Goal: Task Accomplishment & Management: Use online tool/utility

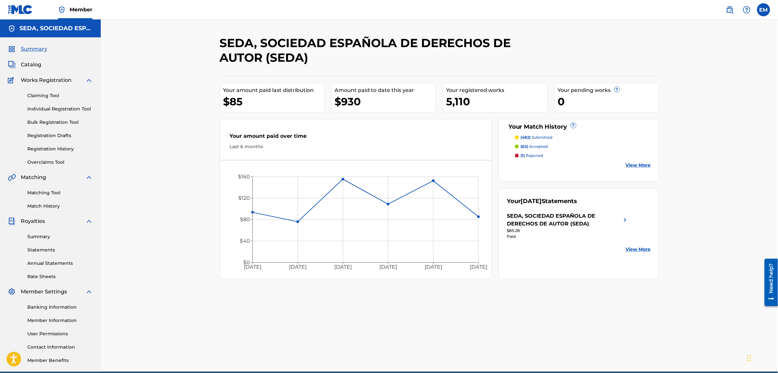
click at [51, 195] on link "Matching Tool" at bounding box center [60, 193] width 66 height 7
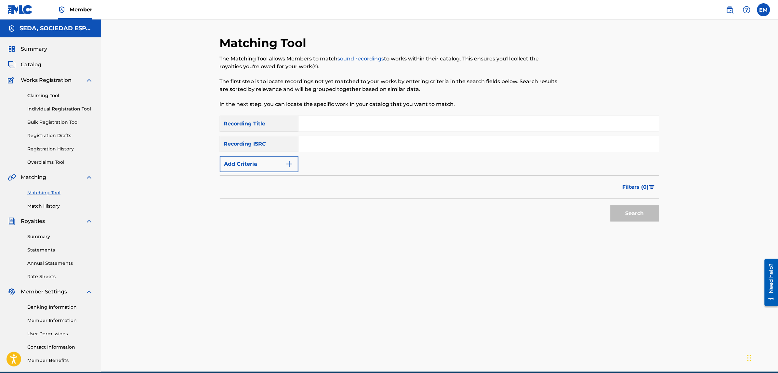
click at [331, 127] on input "Search Form" at bounding box center [479, 124] width 361 height 16
type input "pantera negra"
click at [611, 206] on button "Search" at bounding box center [635, 214] width 49 height 16
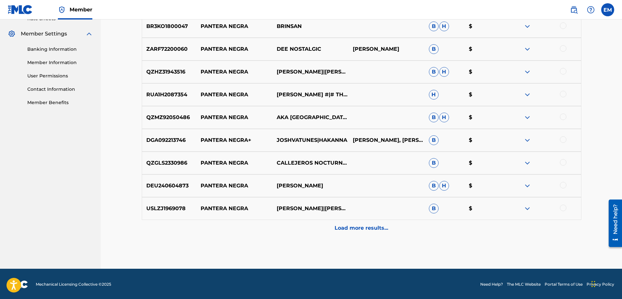
scroll to position [259, 0]
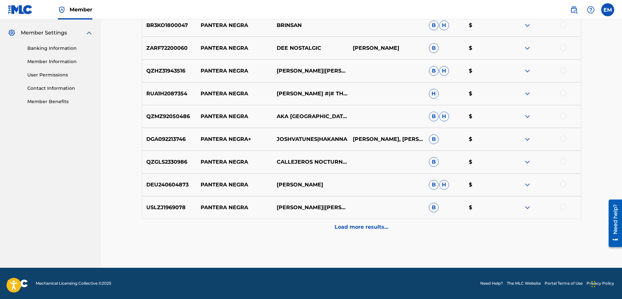
click at [362, 224] on p "Load more results..." at bounding box center [362, 227] width 54 height 8
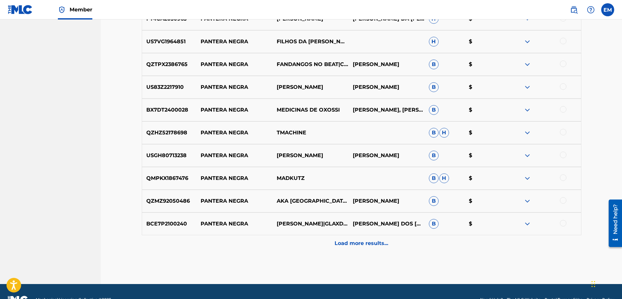
scroll to position [487, 0]
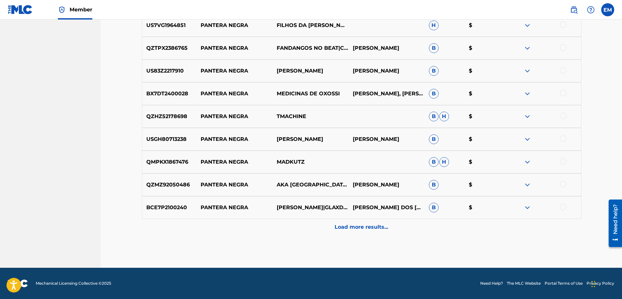
click at [355, 229] on p "Load more results..." at bounding box center [362, 227] width 54 height 8
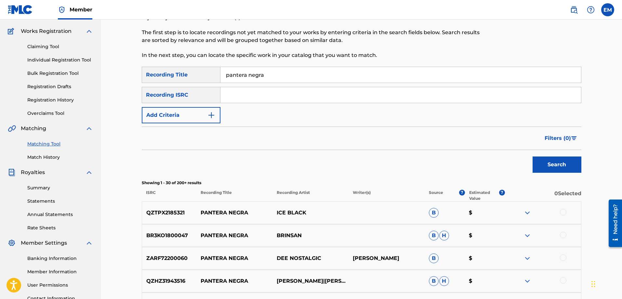
scroll to position [0, 0]
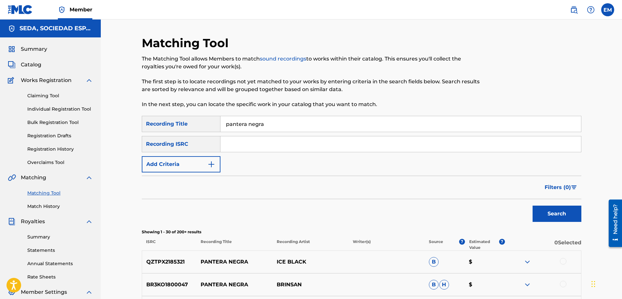
click at [196, 165] on button "Add Criteria" at bounding box center [181, 164] width 79 height 16
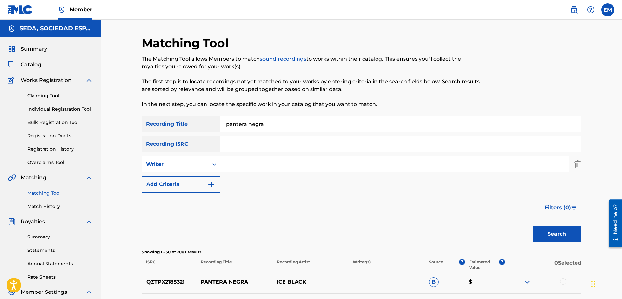
click at [237, 164] on input "Search Form" at bounding box center [395, 164] width 349 height 16
type input "[PERSON_NAME]"
click at [533, 226] on button "Search" at bounding box center [557, 234] width 49 height 16
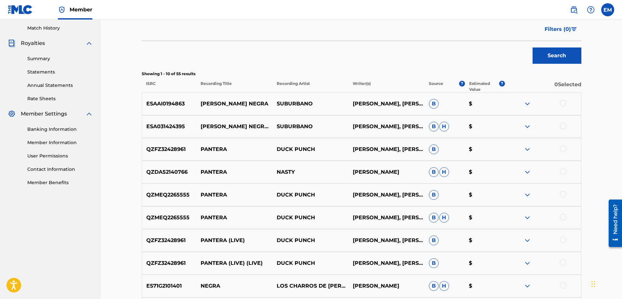
scroll to position [130, 0]
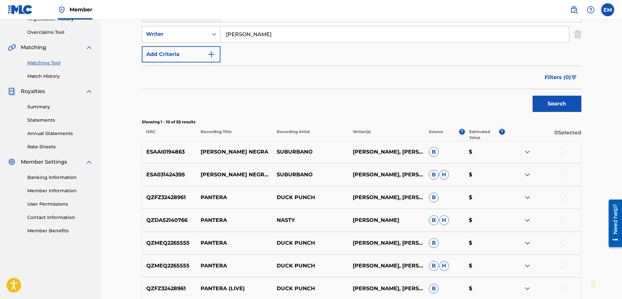
click at [563, 154] on div at bounding box center [563, 151] width 7 height 7
click at [444, 245] on button "Match 1 Group" at bounding box center [457, 246] width 72 height 16
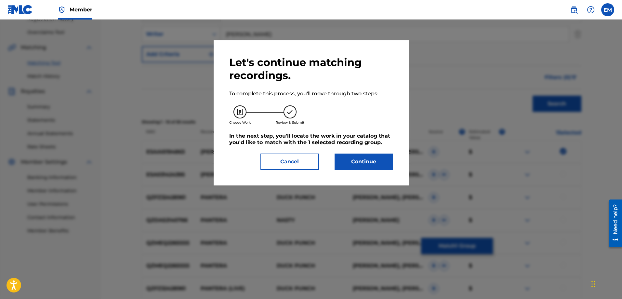
click at [357, 159] on button "Continue" at bounding box center [364, 162] width 59 height 16
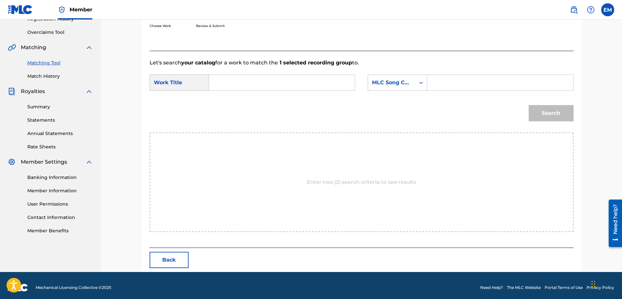
click at [233, 82] on input "Search Form" at bounding box center [282, 83] width 135 height 16
type input "pantera negra"
click at [409, 84] on div "MLC Song Code" at bounding box center [391, 83] width 39 height 8
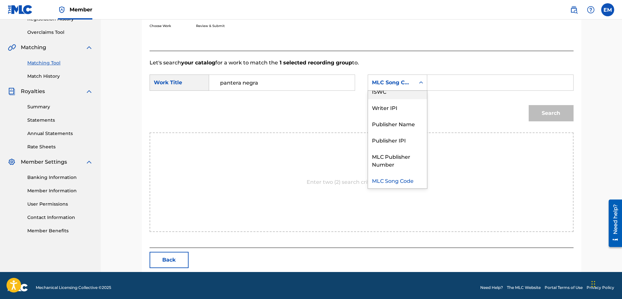
scroll to position [0, 0]
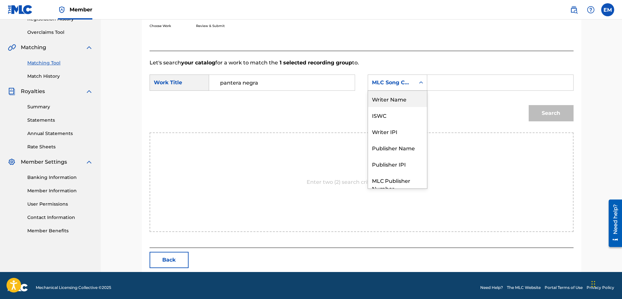
drag, startPoint x: 387, startPoint y: 99, endPoint x: 438, endPoint y: 92, distance: 52.2
click at [387, 99] on div "Writer Name" at bounding box center [397, 99] width 59 height 16
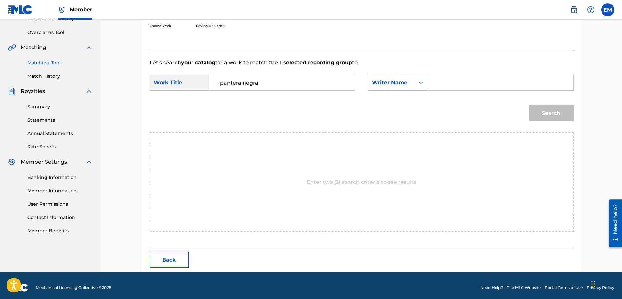
click at [445, 76] on input "Search Form" at bounding box center [500, 83] width 135 height 16
type input "[PERSON_NAME]"
click at [529, 105] on button "Search" at bounding box center [551, 113] width 45 height 16
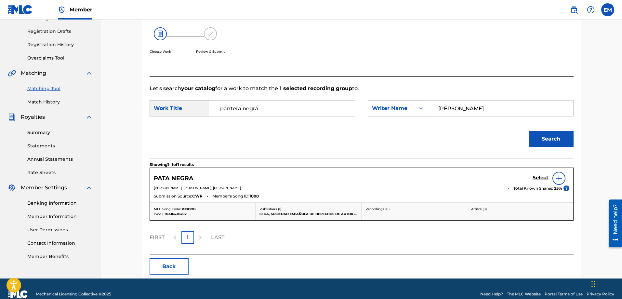
scroll to position [115, 0]
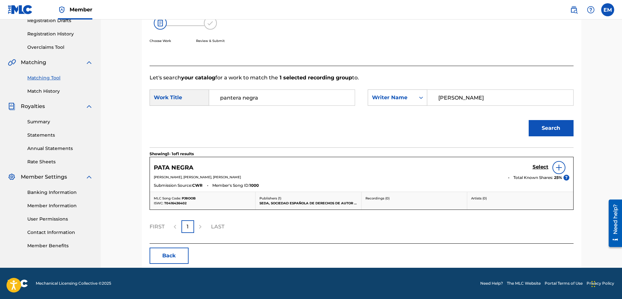
click at [562, 169] on img at bounding box center [559, 168] width 8 height 8
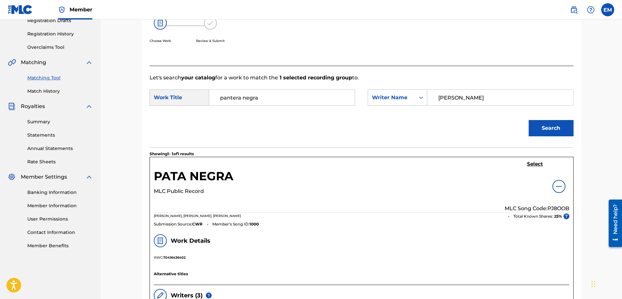
click at [531, 164] on h5 "Select" at bounding box center [535, 164] width 16 height 6
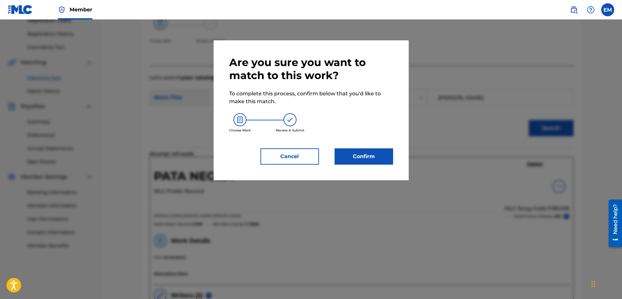
click at [362, 155] on button "Confirm" at bounding box center [364, 156] width 59 height 16
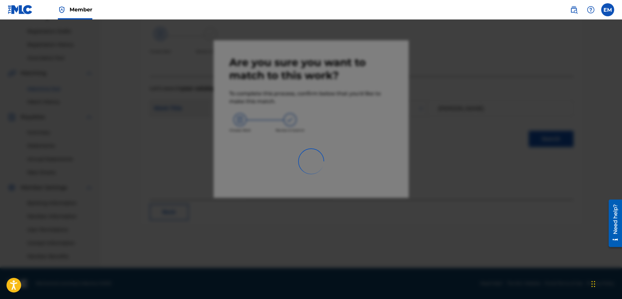
scroll to position [104, 0]
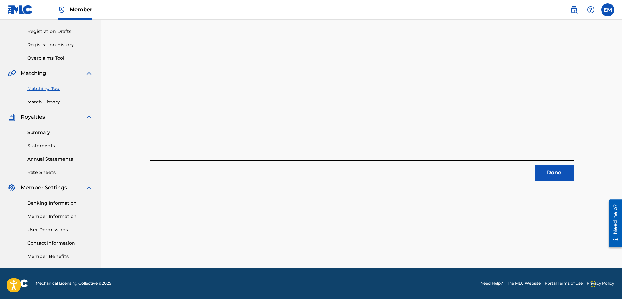
click at [551, 176] on button "Done" at bounding box center [554, 173] width 39 height 16
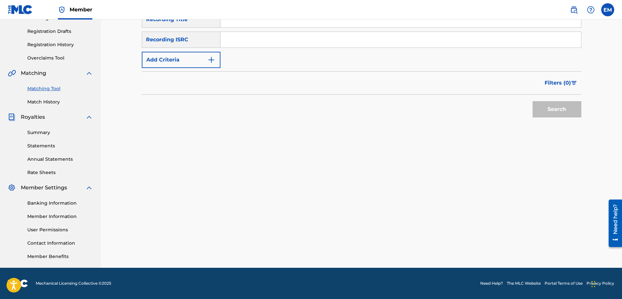
scroll to position [0, 0]
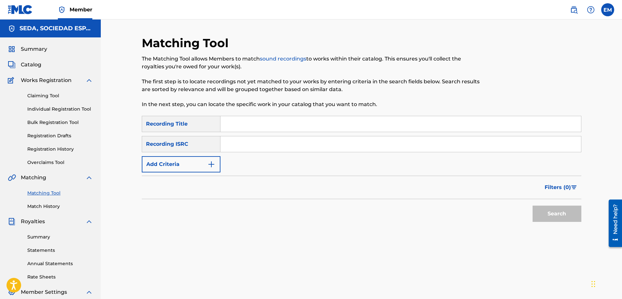
click at [276, 124] on input "Search Form" at bounding box center [401, 124] width 361 height 16
type input "petalos [PERSON_NAME]"
click at [533, 206] on button "Search" at bounding box center [557, 214] width 49 height 16
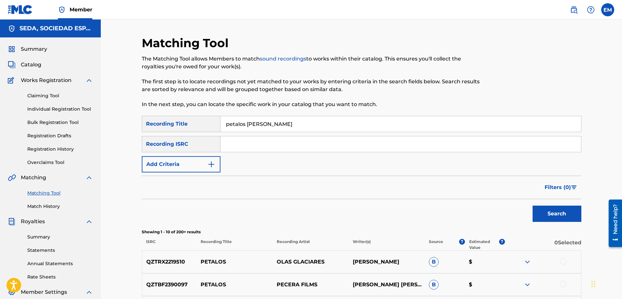
scroll to position [98, 0]
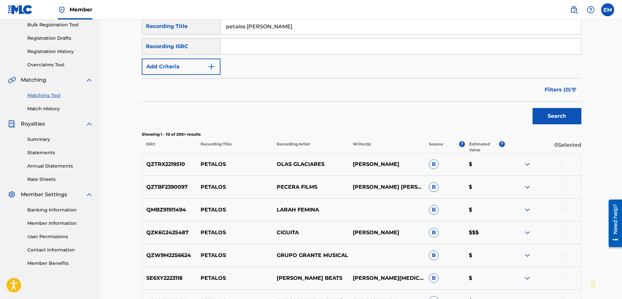
click at [196, 69] on button "Add Criteria" at bounding box center [181, 67] width 79 height 16
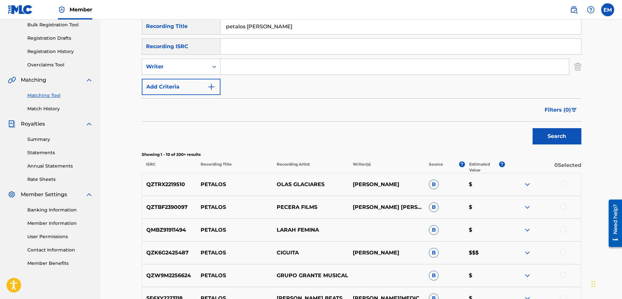
click at [229, 67] on input "Search Form" at bounding box center [395, 67] width 349 height 16
type input "[PERSON_NAME]"
click at [533, 128] on button "Search" at bounding box center [557, 136] width 49 height 16
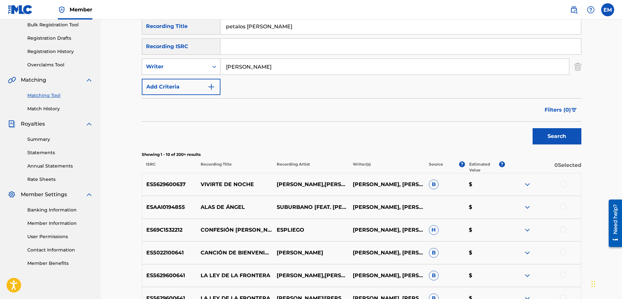
drag, startPoint x: 230, startPoint y: 65, endPoint x: 216, endPoint y: 68, distance: 14.2
click at [218, 67] on div "SearchWithCriteria68e4627a-fb11-48c1-984a-f6a929b24438 Writer [PERSON_NAME]" at bounding box center [362, 67] width 440 height 16
click at [533, 128] on button "Search" at bounding box center [557, 136] width 49 height 16
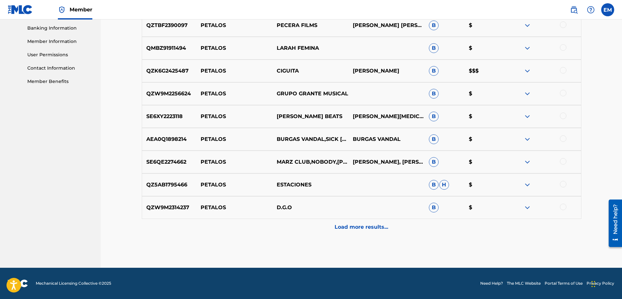
click at [345, 223] on p "Load more results..." at bounding box center [362, 227] width 54 height 8
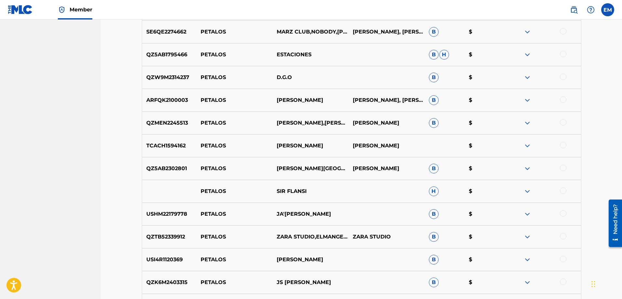
scroll to position [507, 0]
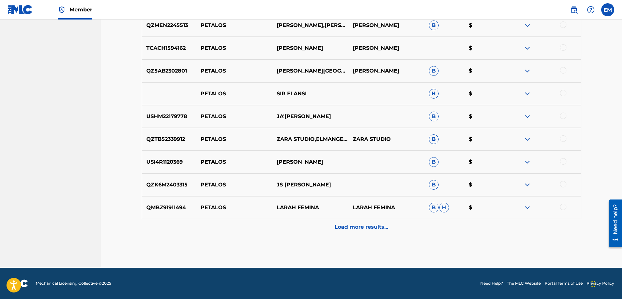
click at [368, 231] on div "Load more results..." at bounding box center [362, 227] width 440 height 16
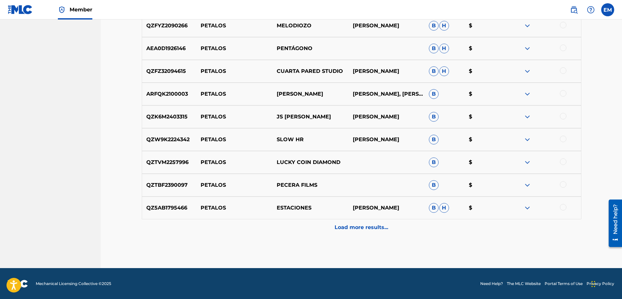
scroll to position [735, 0]
click at [368, 231] on div "Load more results..." at bounding box center [362, 227] width 440 height 16
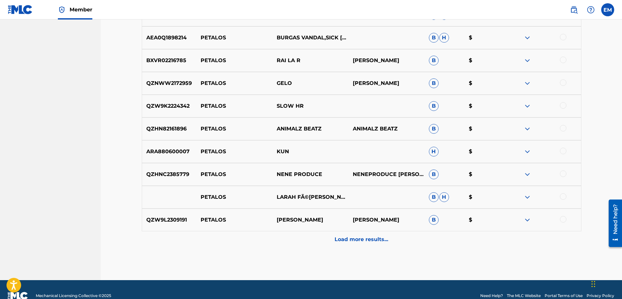
scroll to position [962, 0]
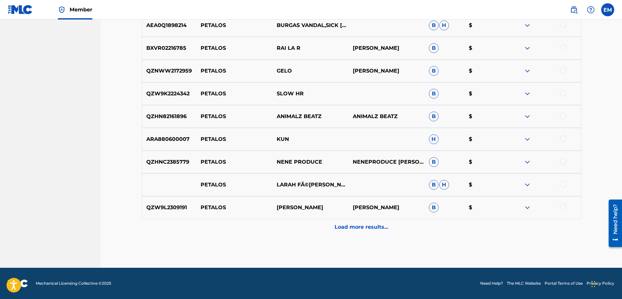
click at [358, 228] on p "Load more results..." at bounding box center [362, 227] width 54 height 8
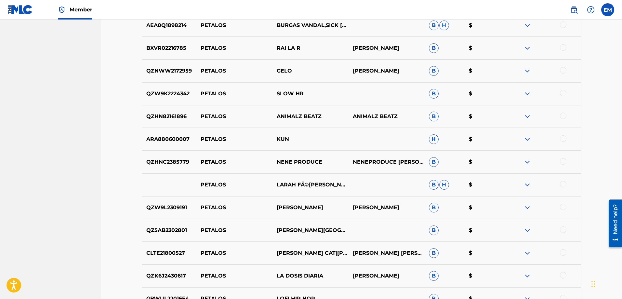
scroll to position [1190, 0]
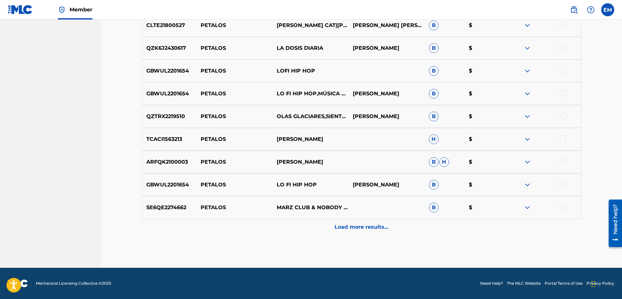
click at [368, 222] on div "Load more results..." at bounding box center [362, 227] width 440 height 16
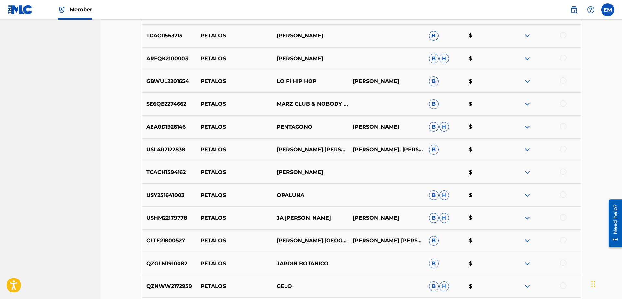
scroll to position [1418, 0]
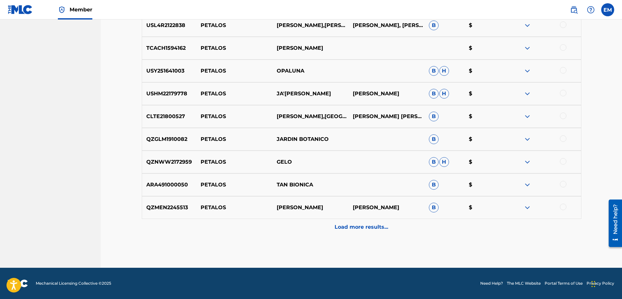
click at [361, 225] on p "Load more results..." at bounding box center [362, 227] width 54 height 8
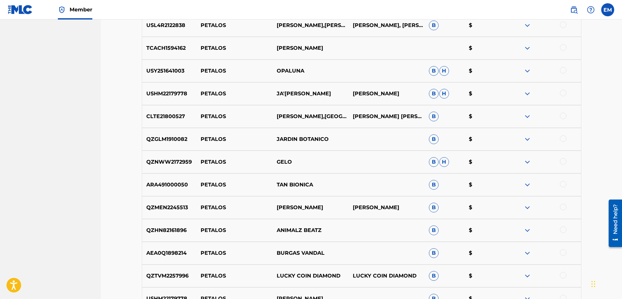
scroll to position [1645, 0]
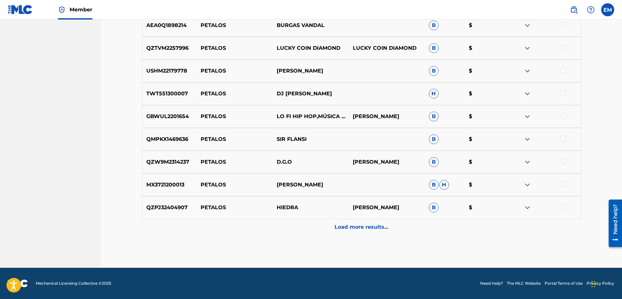
click at [373, 224] on p "Load more results..." at bounding box center [362, 227] width 54 height 8
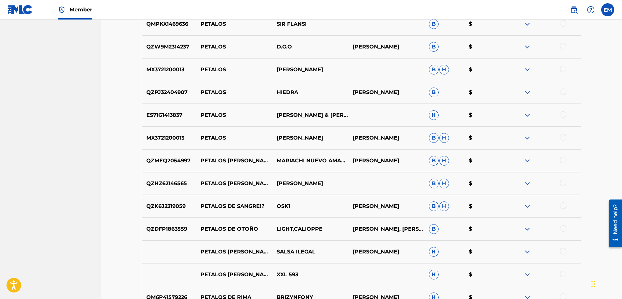
scroll to position [1873, 0]
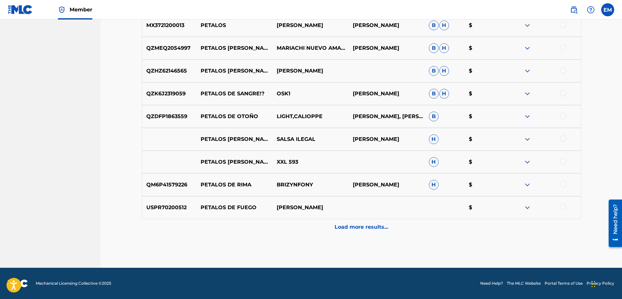
click at [373, 224] on p "Load more results..." at bounding box center [362, 227] width 54 height 8
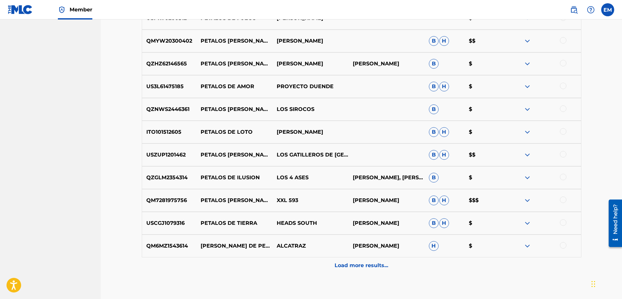
scroll to position [2068, 0]
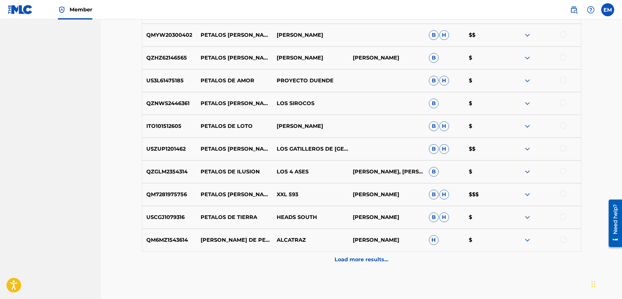
click at [381, 262] on p "Load more results..." at bounding box center [362, 260] width 54 height 8
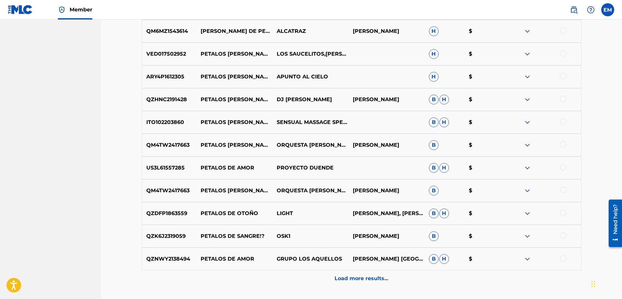
scroll to position [2296, 0]
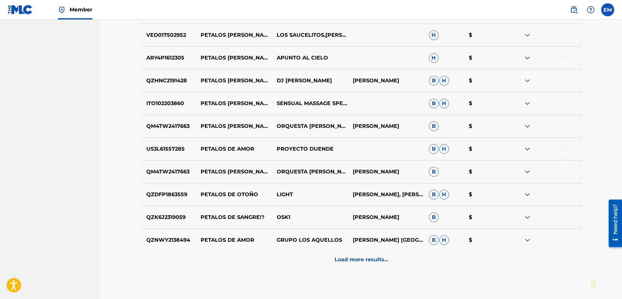
click at [365, 258] on p "Load more results..." at bounding box center [362, 260] width 54 height 8
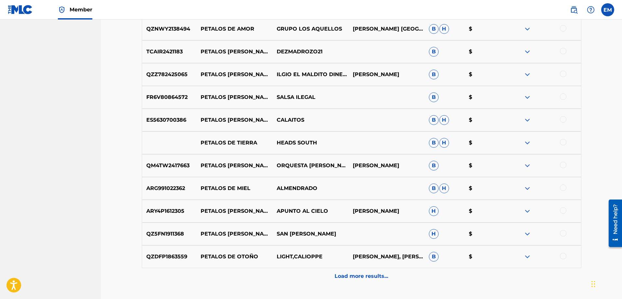
scroll to position [2556, 0]
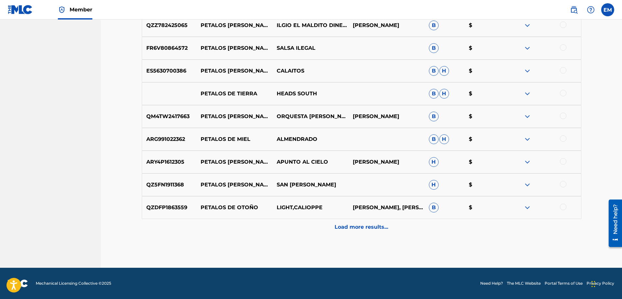
click at [352, 222] on div "Load more results..." at bounding box center [362, 227] width 440 height 16
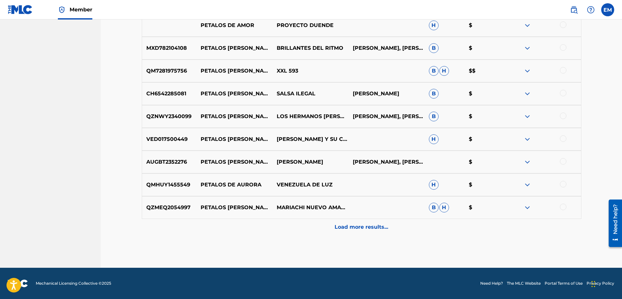
click at [358, 228] on p "Load more results..." at bounding box center [362, 227] width 54 height 8
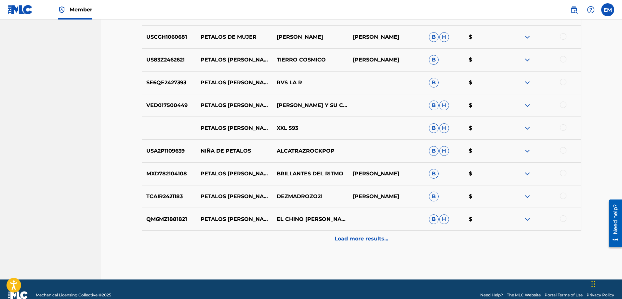
scroll to position [3012, 0]
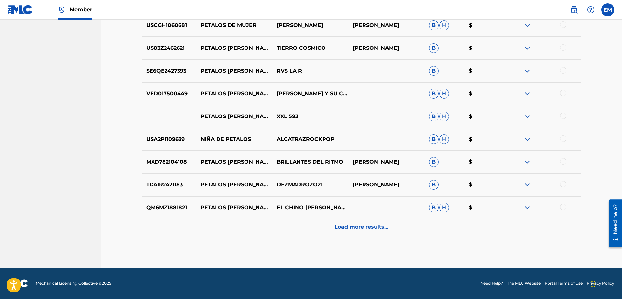
click at [368, 220] on div "Load more results..." at bounding box center [362, 227] width 440 height 16
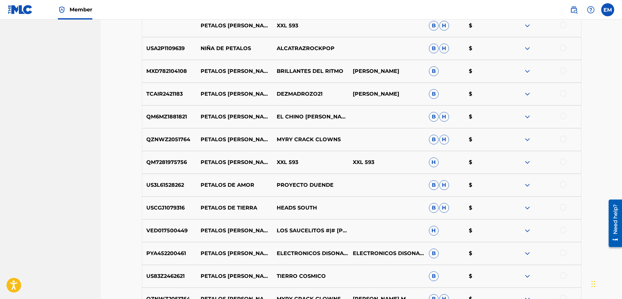
scroll to position [3239, 0]
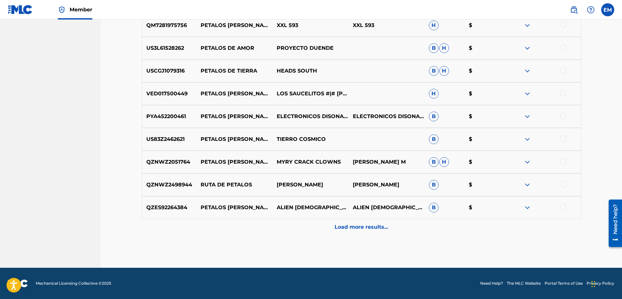
click at [368, 221] on div "Load more results..." at bounding box center [362, 227] width 440 height 16
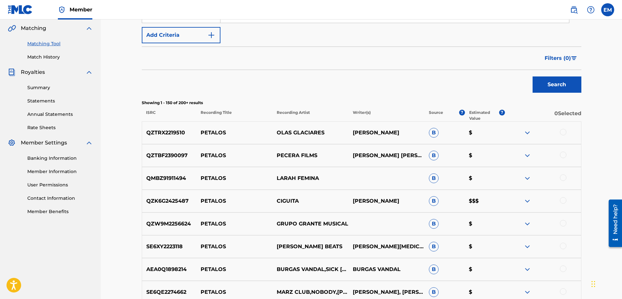
scroll to position [0, 0]
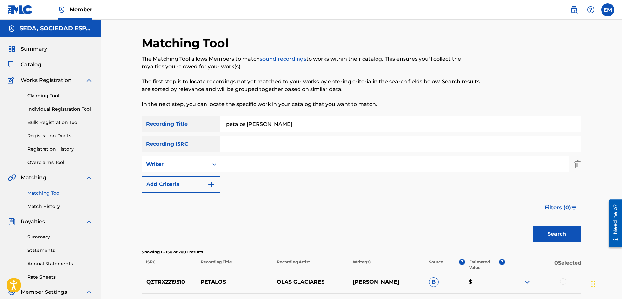
click at [199, 164] on div "Writer" at bounding box center [175, 164] width 59 height 8
click at [239, 164] on input "Search Form" at bounding box center [395, 164] width 349 height 16
type input "[PERSON_NAME]"
drag, startPoint x: 220, startPoint y: 165, endPoint x: 214, endPoint y: 164, distance: 6.6
click at [214, 164] on div "SearchWithCriteria68e4627a-fb11-48c1-984a-f6a929b24438 Writer [PERSON_NAME]" at bounding box center [362, 164] width 440 height 16
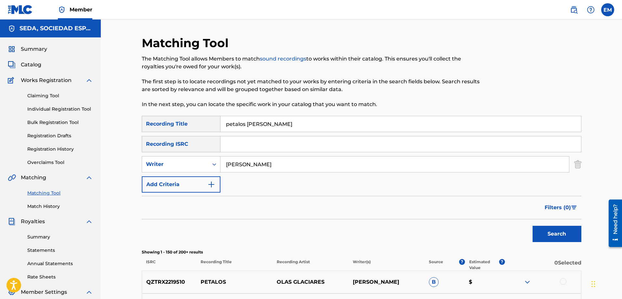
click at [533, 226] on button "Search" at bounding box center [557, 234] width 49 height 16
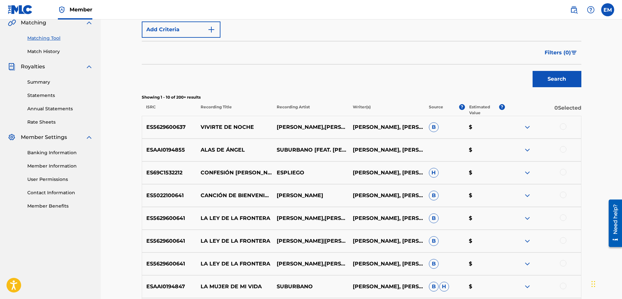
scroll to position [163, 0]
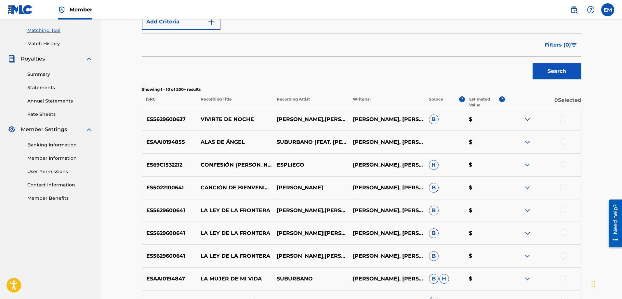
click at [561, 235] on div at bounding box center [563, 232] width 7 height 7
click at [461, 243] on button "Match 1 Group" at bounding box center [457, 246] width 72 height 16
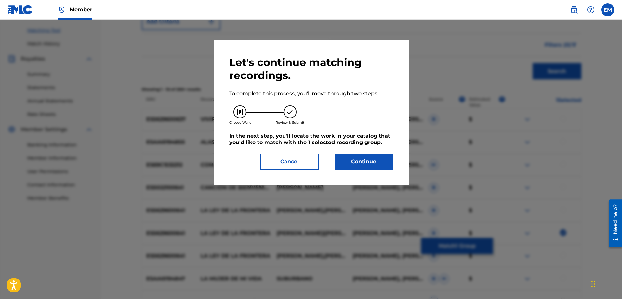
click at [346, 161] on button "Continue" at bounding box center [364, 162] width 59 height 16
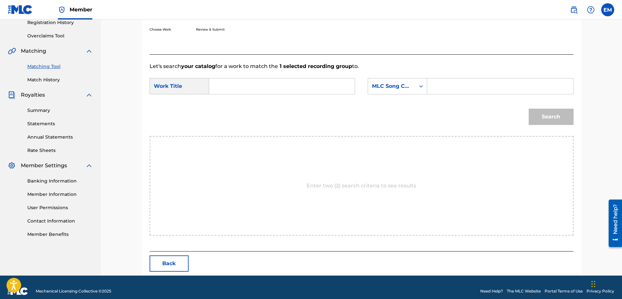
scroll to position [134, 0]
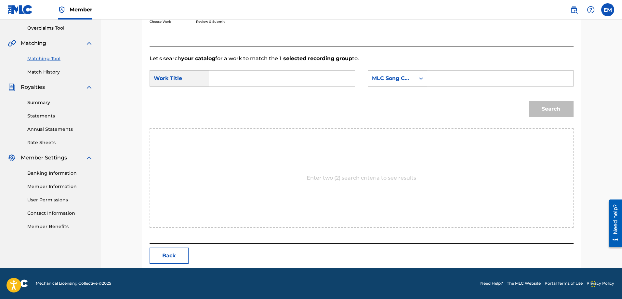
click at [235, 77] on input "Search Form" at bounding box center [282, 79] width 135 height 16
type input "petalos [PERSON_NAME]"
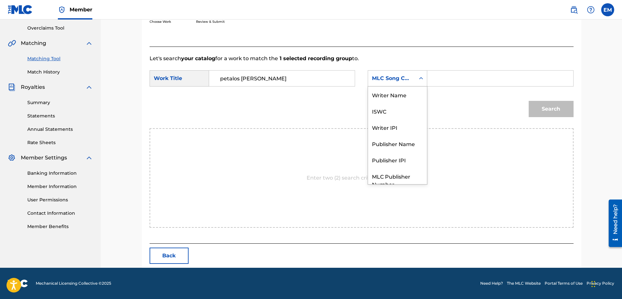
click at [398, 74] on div "MLC Song Code" at bounding box center [391, 78] width 39 height 8
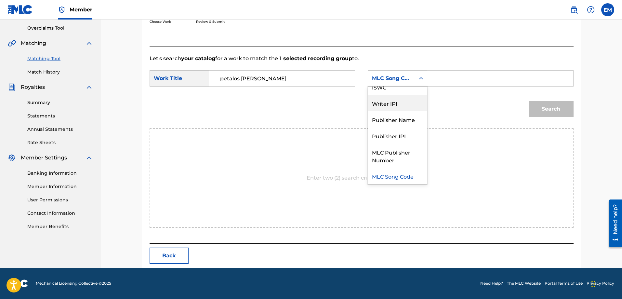
scroll to position [0, 0]
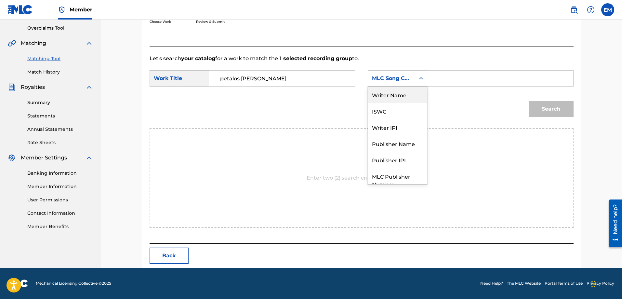
click at [382, 97] on div "Writer Name" at bounding box center [397, 95] width 59 height 16
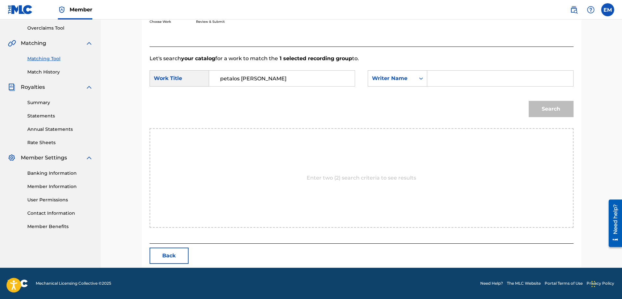
click at [441, 81] on input "Search Form" at bounding box center [500, 79] width 135 height 16
paste input "[PERSON_NAME]"
type input "[PERSON_NAME]"
click at [529, 101] on button "Search" at bounding box center [551, 109] width 45 height 16
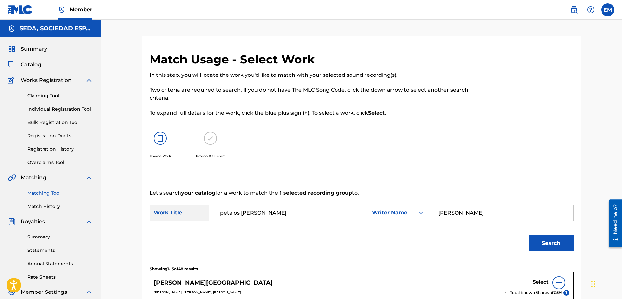
drag, startPoint x: 285, startPoint y: 218, endPoint x: 144, endPoint y: 199, distance: 141.7
click at [529, 235] on button "Search" at bounding box center [551, 243] width 45 height 16
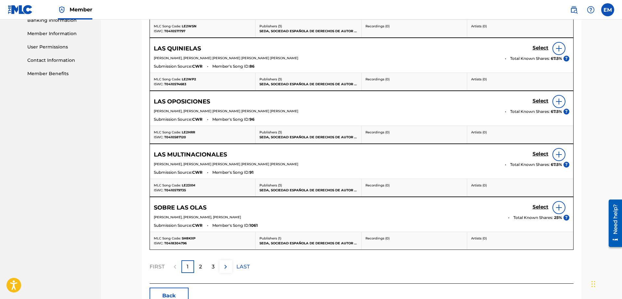
scroll to position [325, 0]
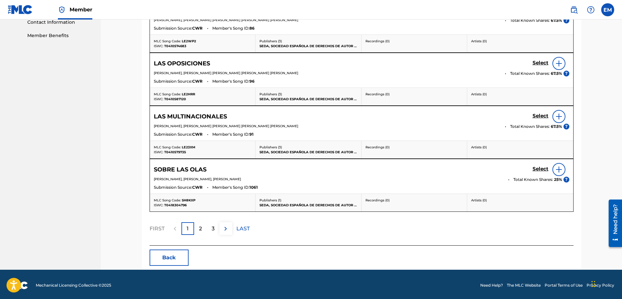
click at [198, 226] on div "2" at bounding box center [200, 228] width 13 height 13
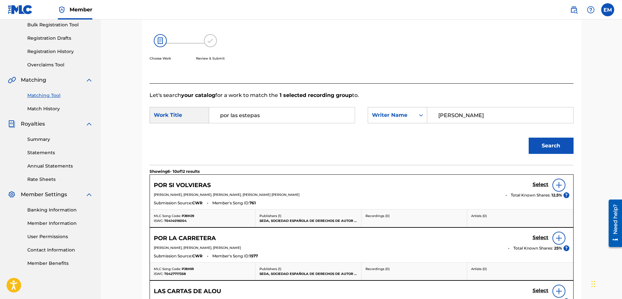
scroll to position [33, 0]
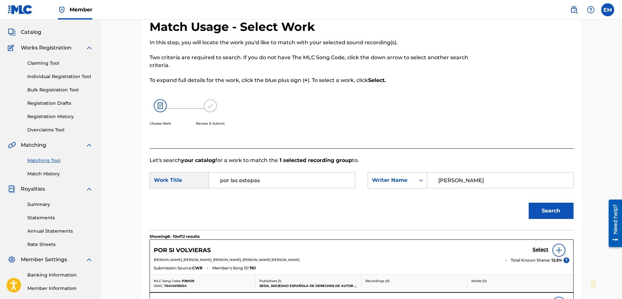
drag, startPoint x: 278, startPoint y: 174, endPoint x: 205, endPoint y: 181, distance: 72.9
click at [205, 181] on div "SearchWithCriteriaf11fcf48-3c96-4d68-abe3-5847057abd61 Work Title por las estep…" at bounding box center [253, 180] width 206 height 16
click at [529, 203] on button "Search" at bounding box center [551, 211] width 45 height 16
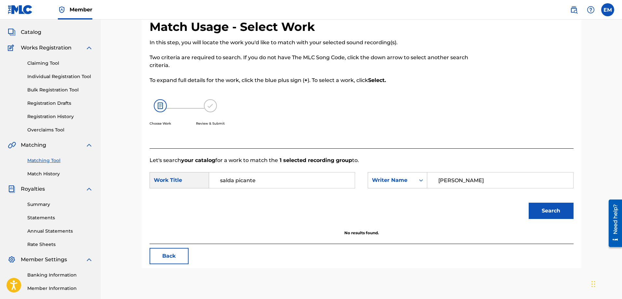
click at [261, 182] on input "salda picante" at bounding box center [282, 180] width 135 height 16
click at [529, 203] on button "Search" at bounding box center [551, 211] width 45 height 16
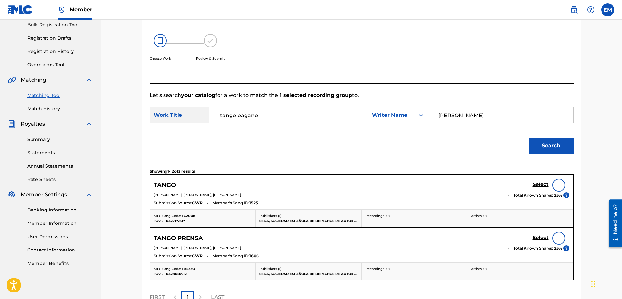
scroll to position [130, 0]
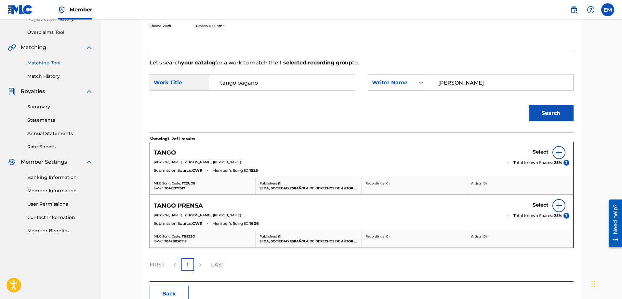
drag, startPoint x: 273, startPoint y: 80, endPoint x: 198, endPoint y: 85, distance: 74.6
click at [198, 85] on div "SearchWithCriteriaf11fcf48-3c96-4d68-abe3-5847057abd61 Work Title tango pagano" at bounding box center [253, 82] width 206 height 16
type input "tormenta [PERSON_NAME]"
click at [529, 105] on button "Search" at bounding box center [551, 113] width 45 height 16
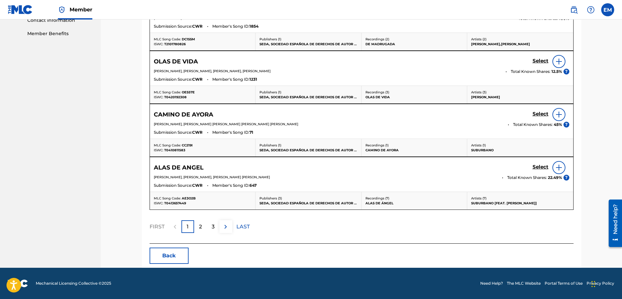
click at [197, 222] on div "2" at bounding box center [200, 226] width 13 height 13
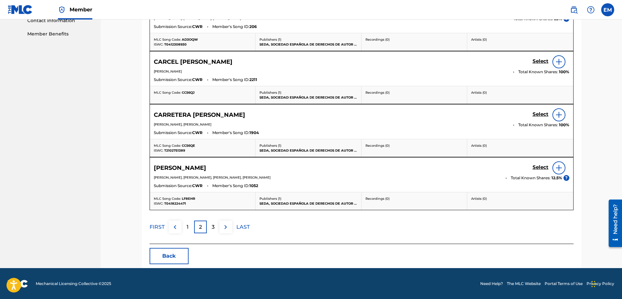
scroll to position [327, 0]
click at [209, 221] on div "3" at bounding box center [213, 226] width 13 height 13
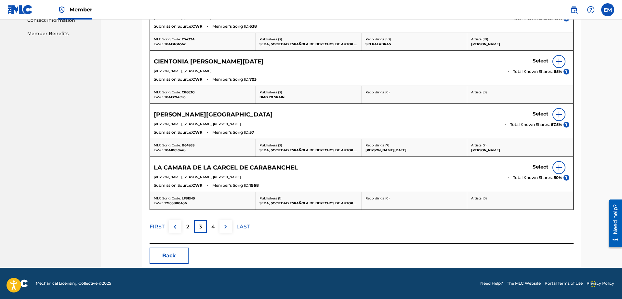
click at [225, 229] on img at bounding box center [226, 227] width 8 height 8
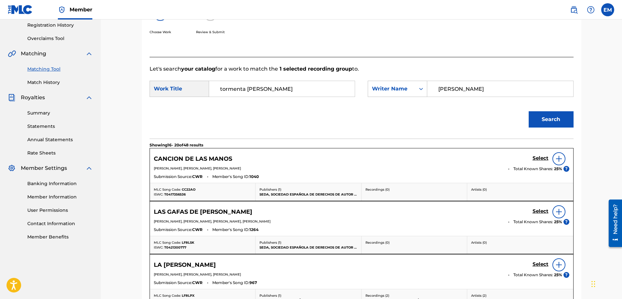
scroll to position [34, 0]
